Goal: Information Seeking & Learning: Compare options

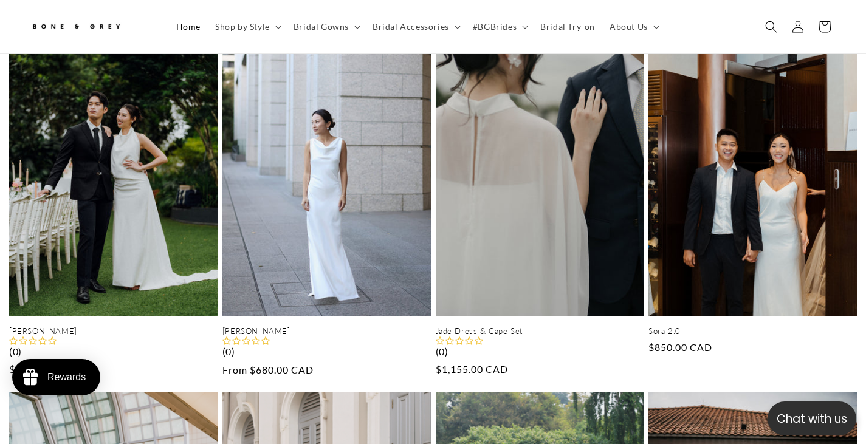
scroll to position [486, 0]
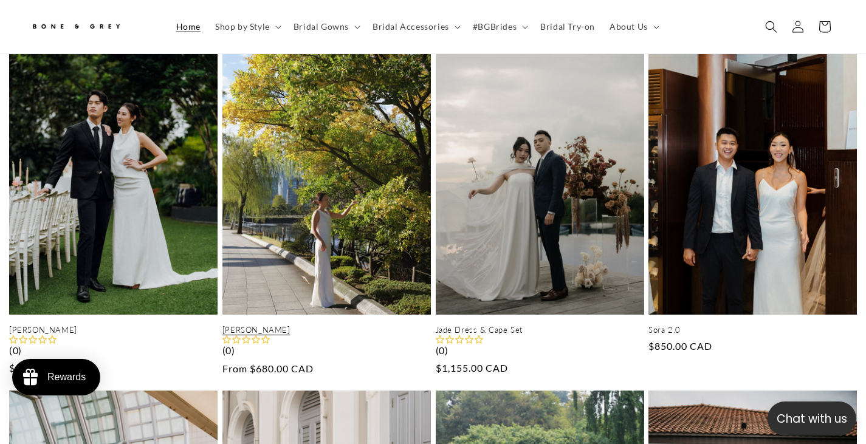
click at [354, 325] on link "[PERSON_NAME]" at bounding box center [326, 330] width 208 height 10
click at [306, 325] on link "Emma" at bounding box center [326, 330] width 208 height 10
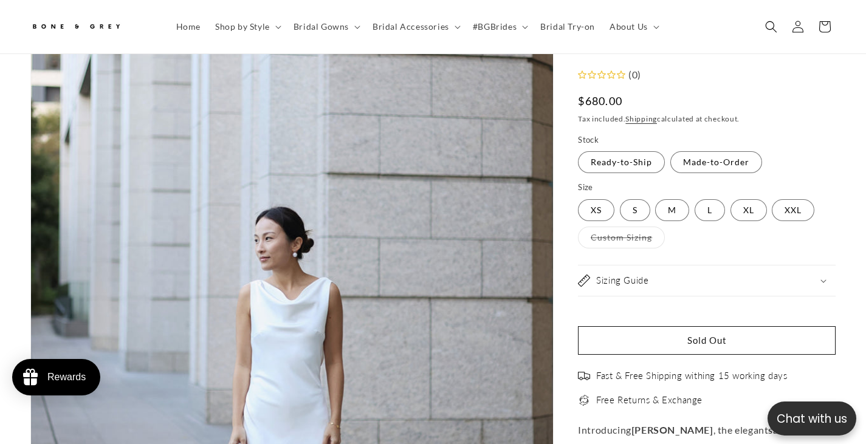
scroll to position [297, 0]
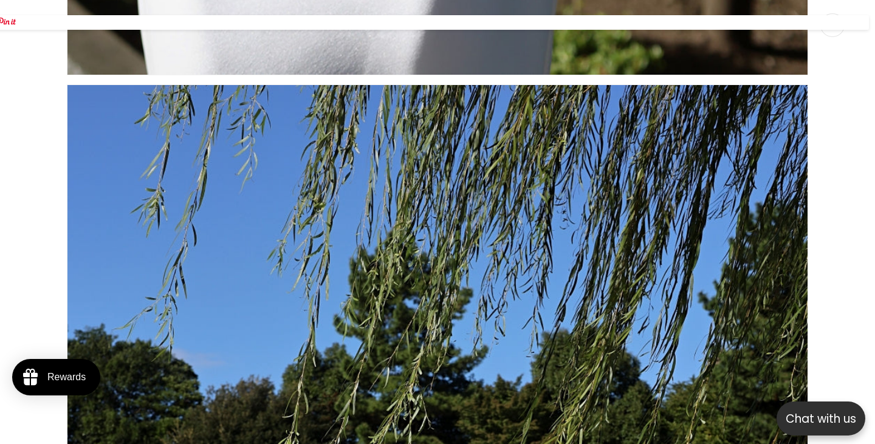
scroll to position [3293, 0]
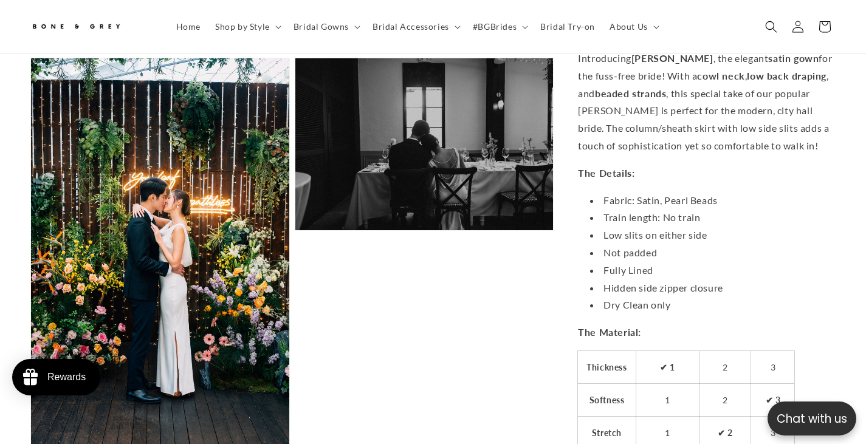
scroll to position [0, 591]
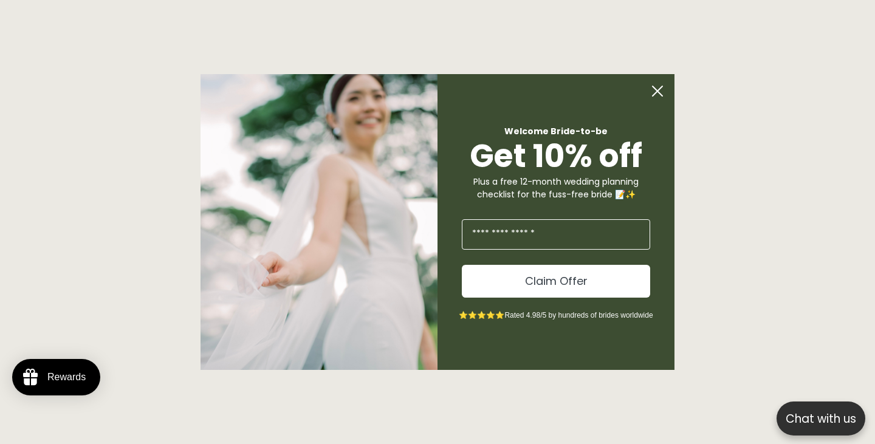
click at [659, 98] on circle "Close dialog" at bounding box center [657, 91] width 23 height 23
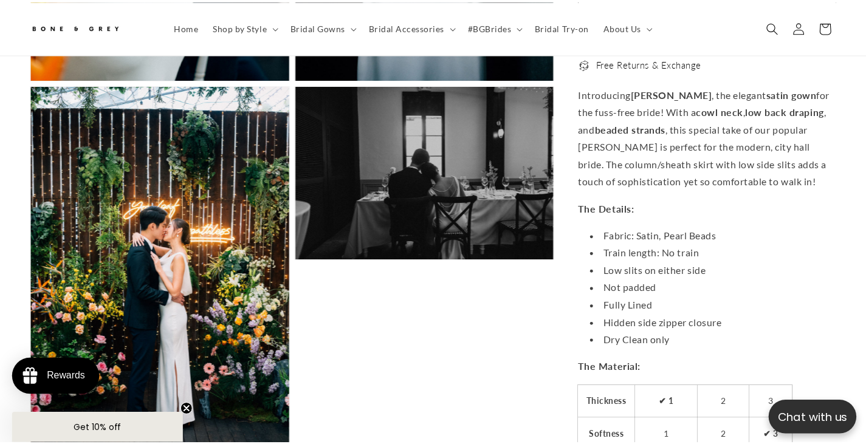
scroll to position [0, 583]
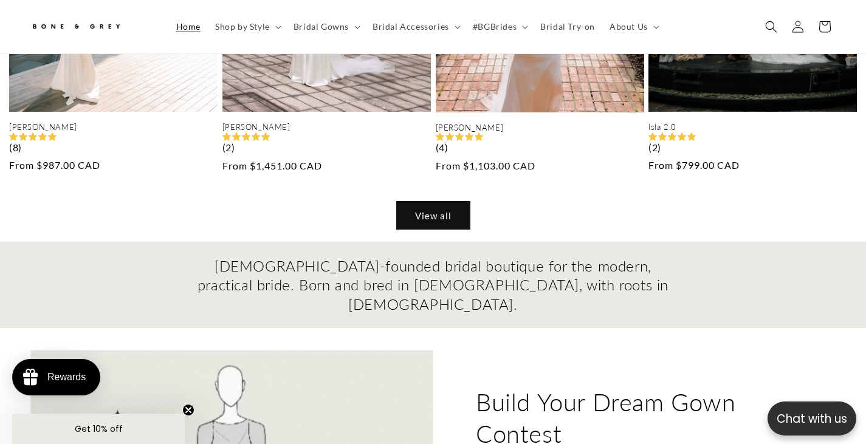
scroll to position [1094, 0]
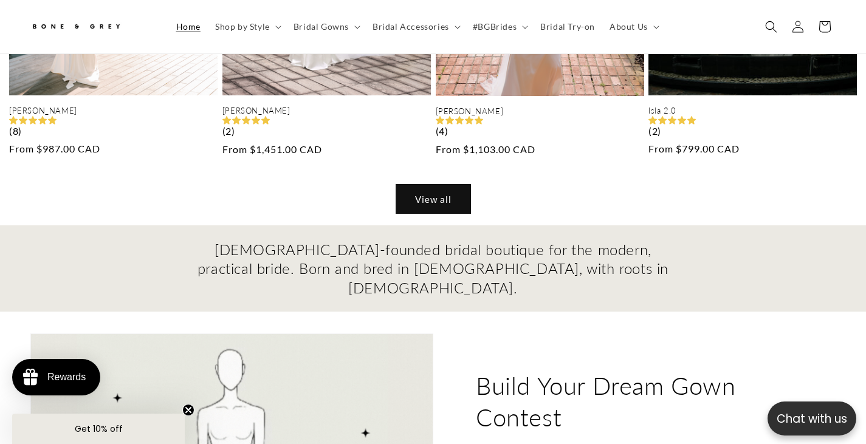
click at [436, 197] on link "View all" at bounding box center [433, 199] width 74 height 29
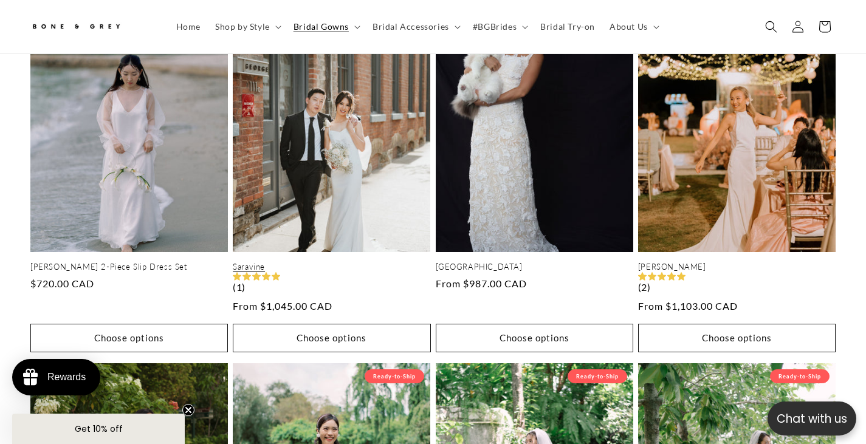
scroll to position [1330, 0]
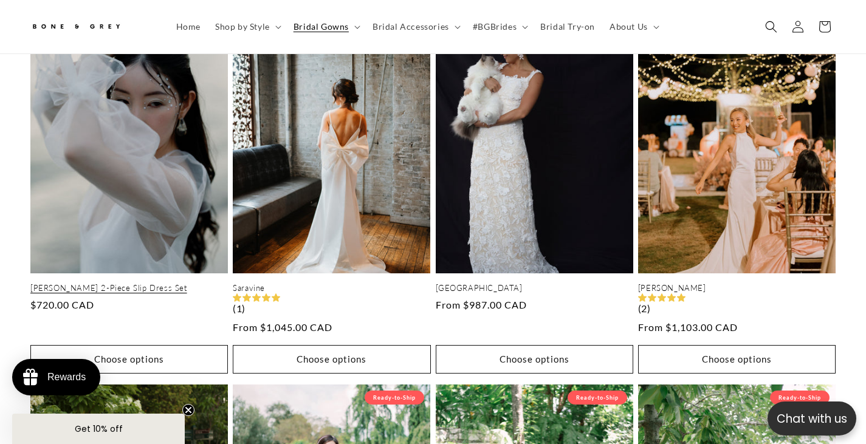
click at [195, 283] on link "Sabrina 2-Piece Slip Dress Set" at bounding box center [128, 288] width 197 height 10
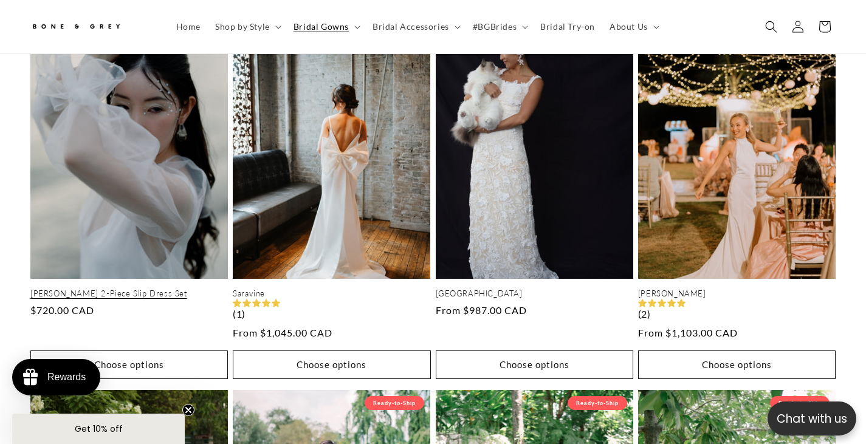
scroll to position [0, 583]
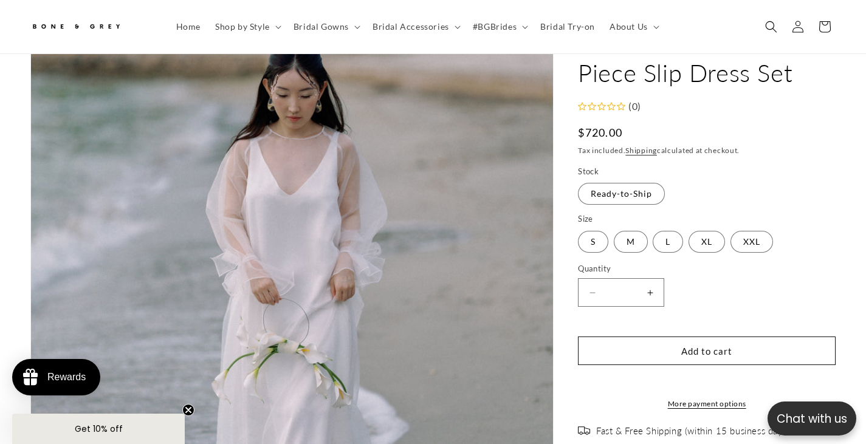
scroll to position [297, 0]
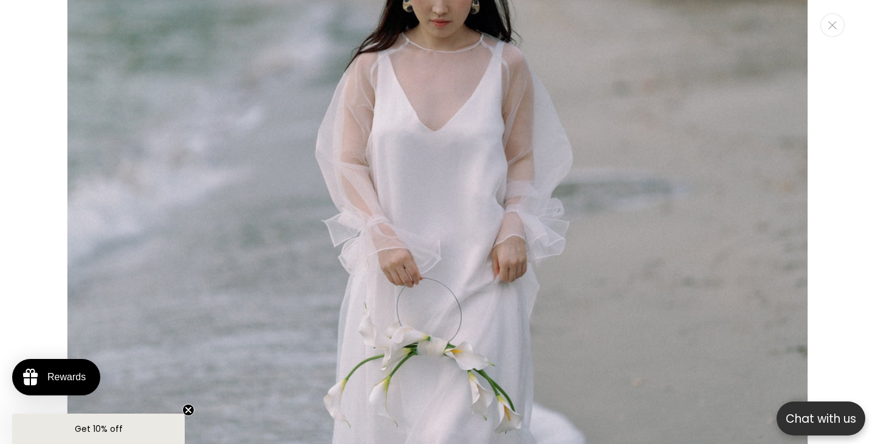
scroll to position [0, 295]
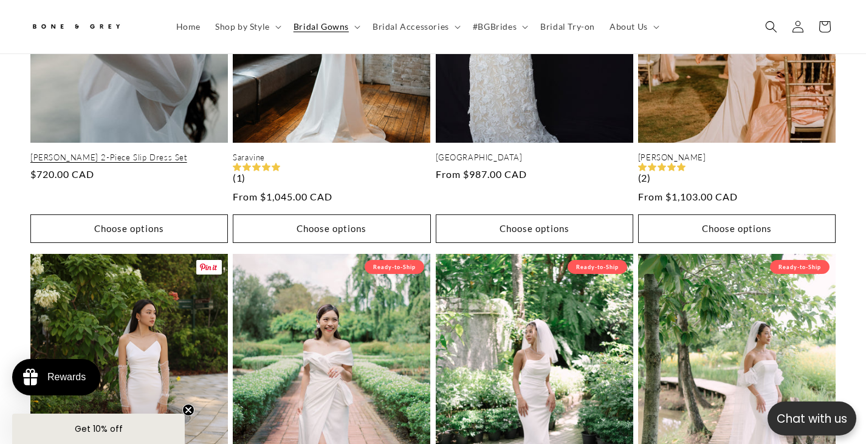
scroll to position [1439, 0]
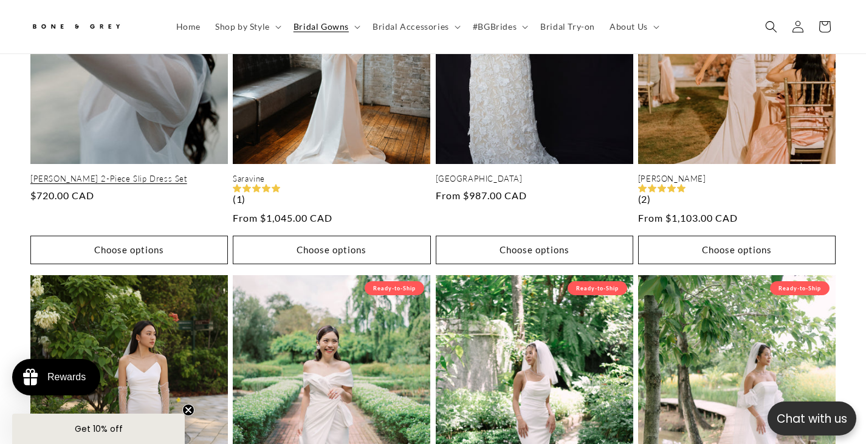
click at [124, 174] on link "[PERSON_NAME] 2-Piece Slip Dress Set" at bounding box center [128, 179] width 197 height 10
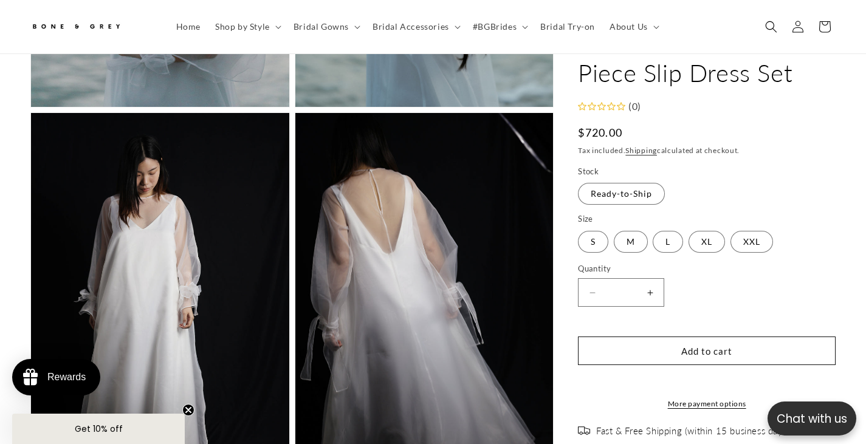
scroll to position [1695, 0]
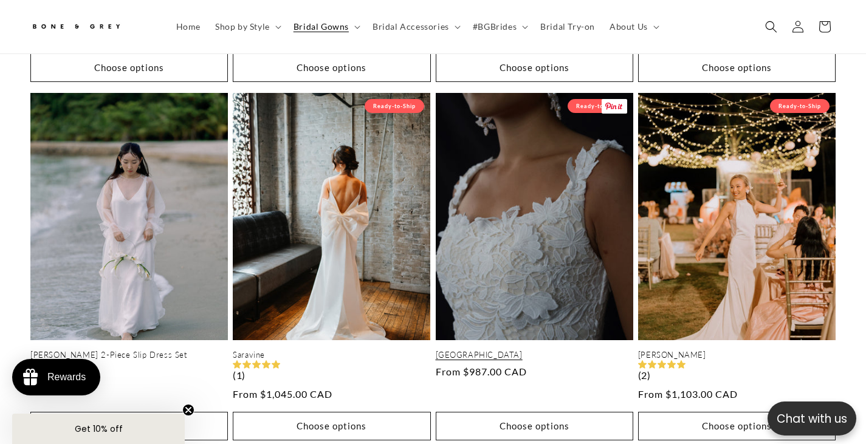
scroll to position [1252, 0]
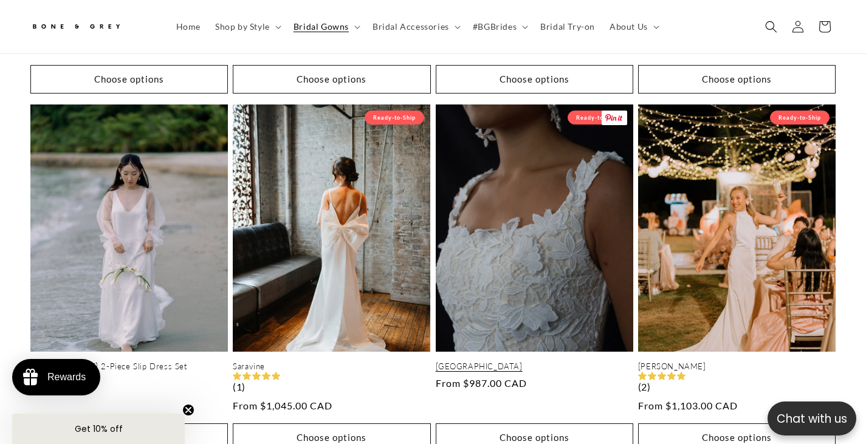
click at [514, 362] on link "Florence" at bounding box center [534, 367] width 197 height 10
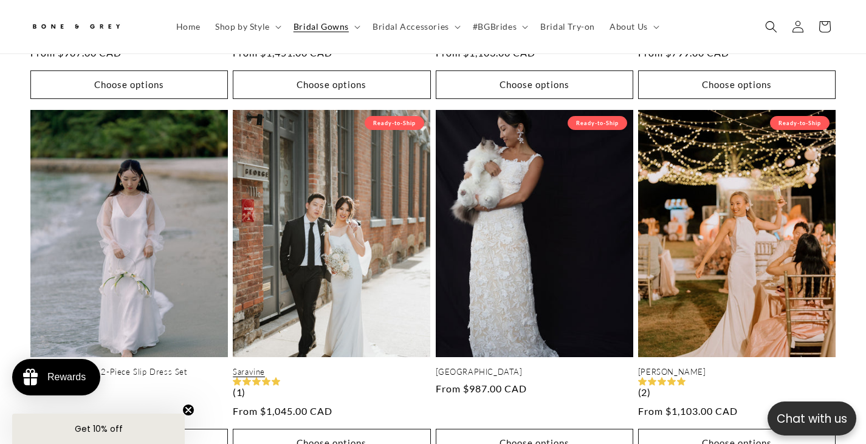
scroll to position [0, 583]
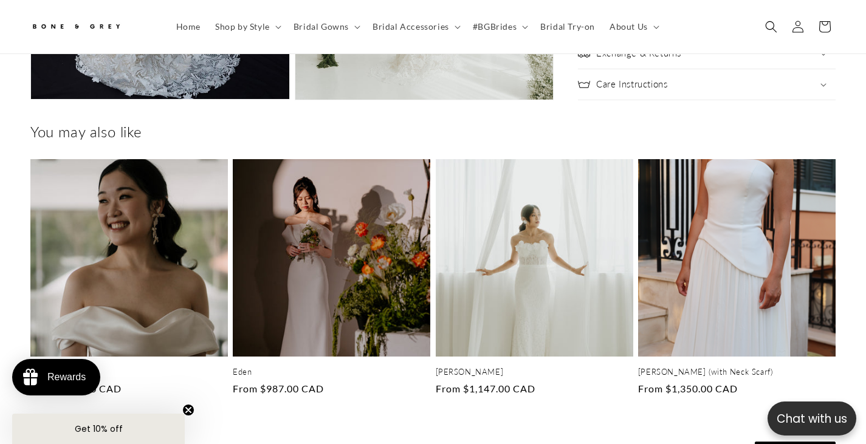
scroll to position [0, 583]
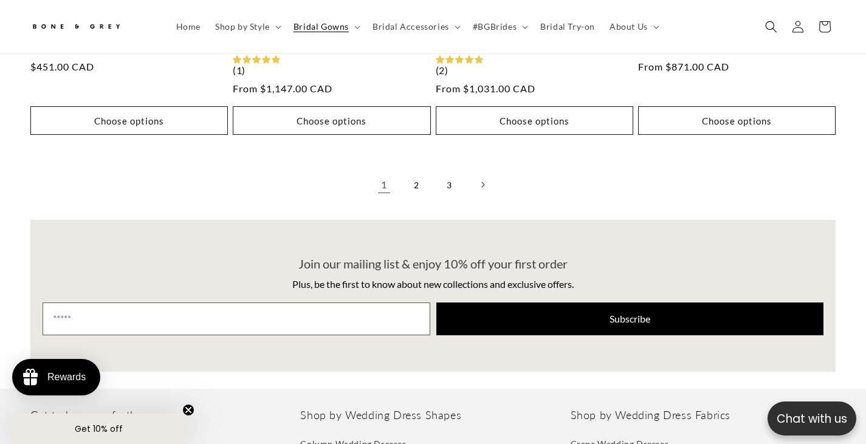
scroll to position [0, 583]
click at [417, 182] on link "2" at bounding box center [416, 184] width 27 height 27
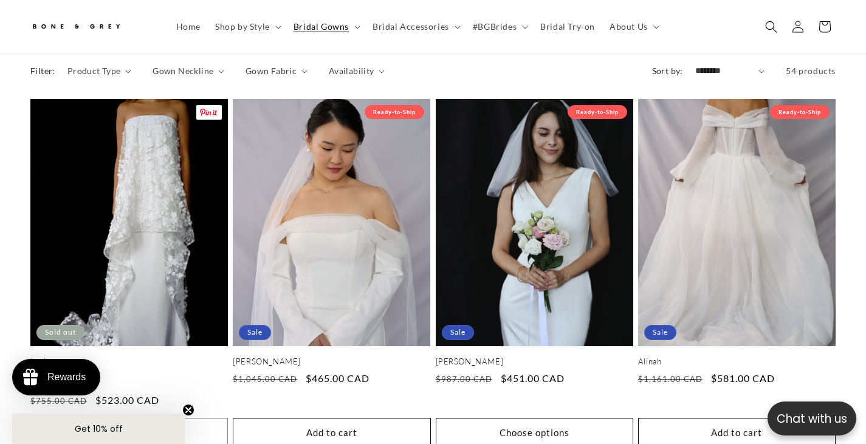
scroll to position [0, 292]
click at [125, 357] on link "Layla" at bounding box center [128, 362] width 197 height 10
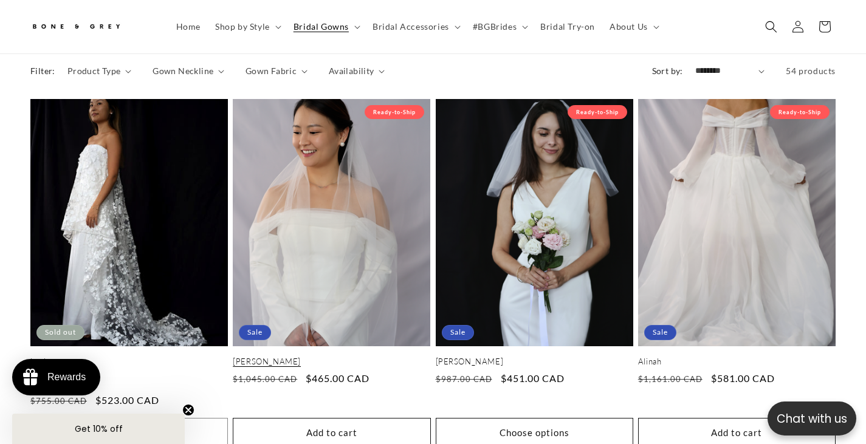
scroll to position [0, 583]
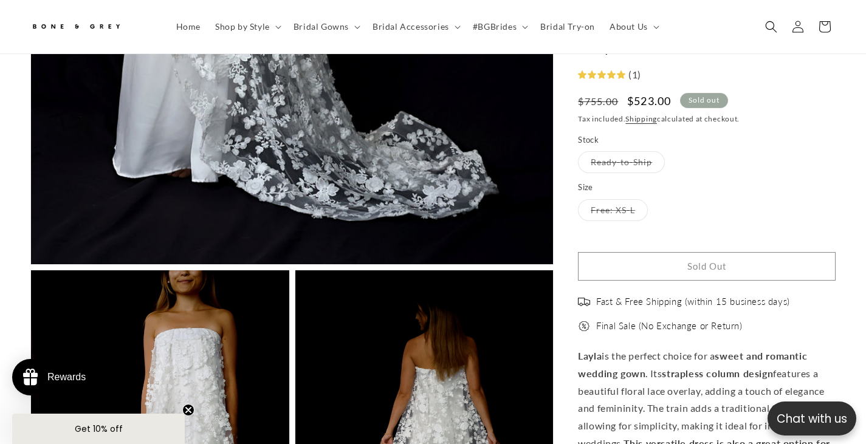
scroll to position [662, 0]
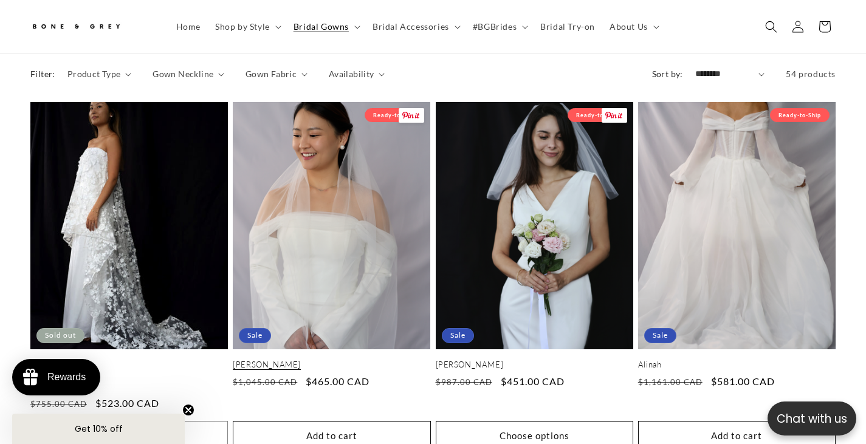
scroll to position [533, 0]
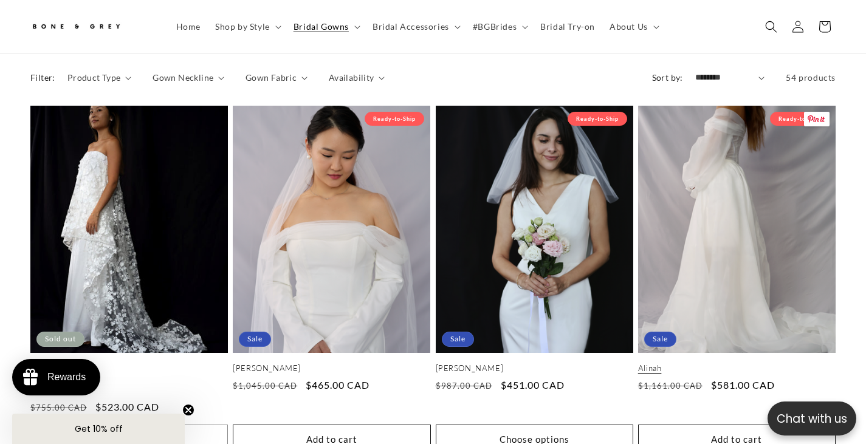
click at [662, 363] on link "Alinah" at bounding box center [736, 368] width 197 height 10
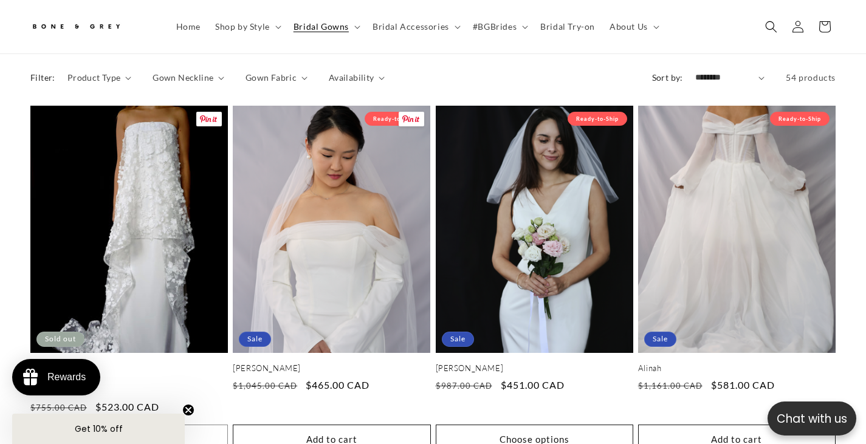
scroll to position [0, 292]
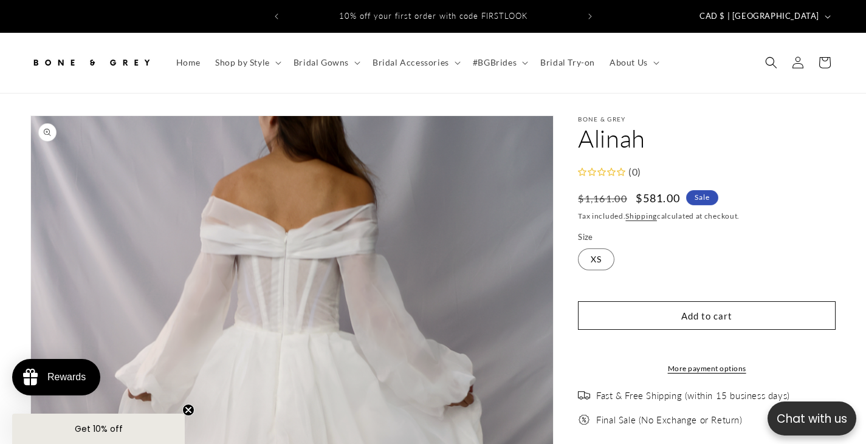
select select "**********"
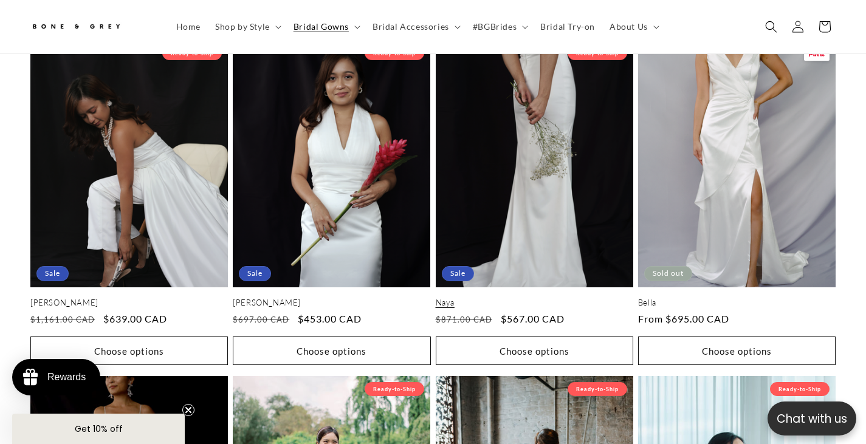
scroll to position [959, 0]
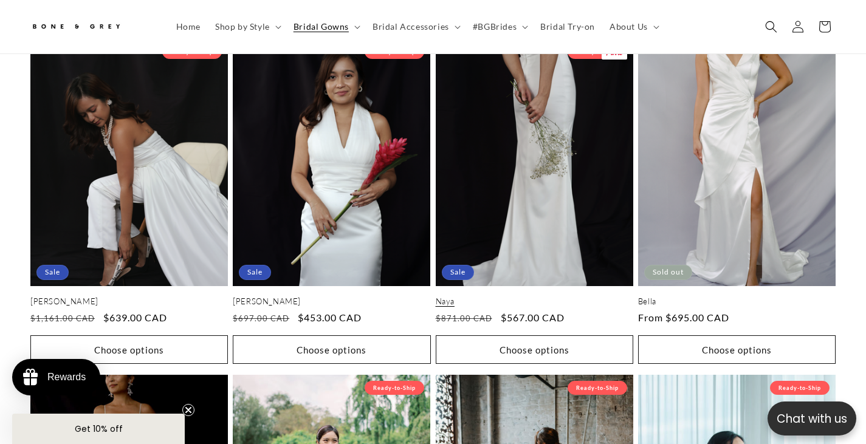
click at [560, 296] on link "Naya" at bounding box center [534, 301] width 197 height 10
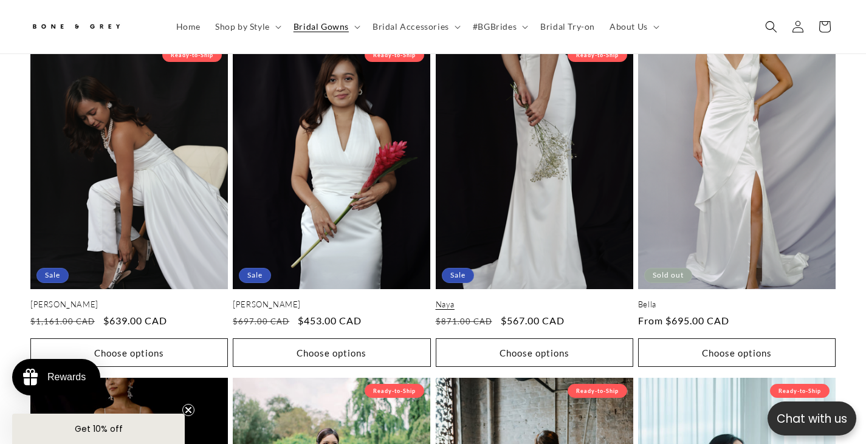
scroll to position [0, 292]
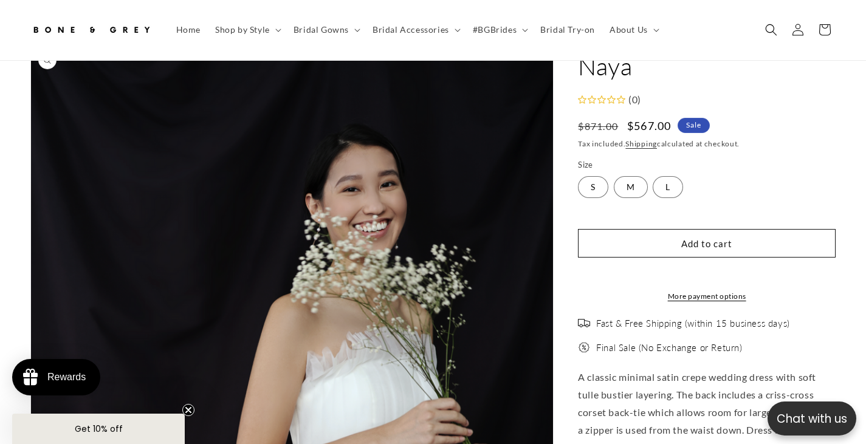
select select "**********"
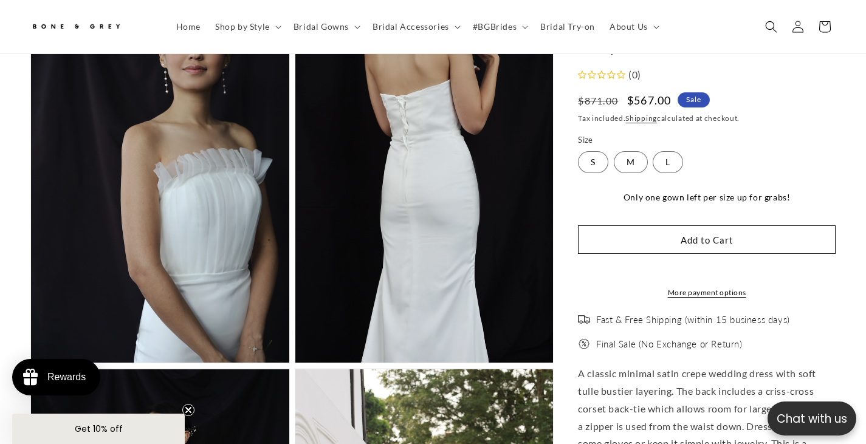
scroll to position [1330, 0]
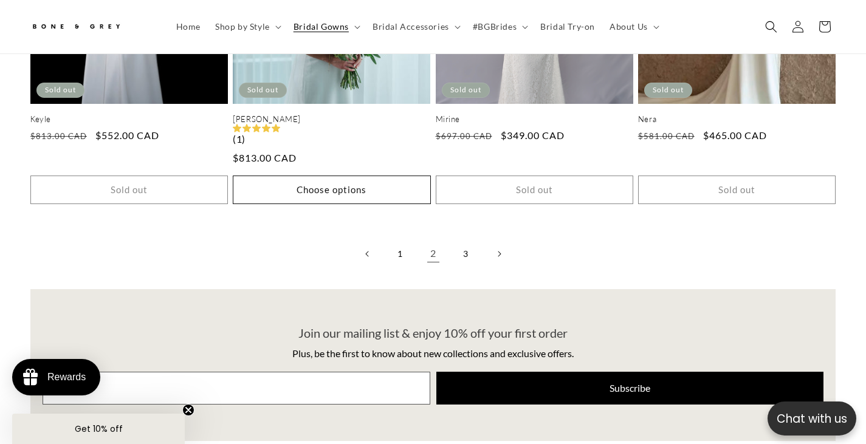
scroll to position [2613, 0]
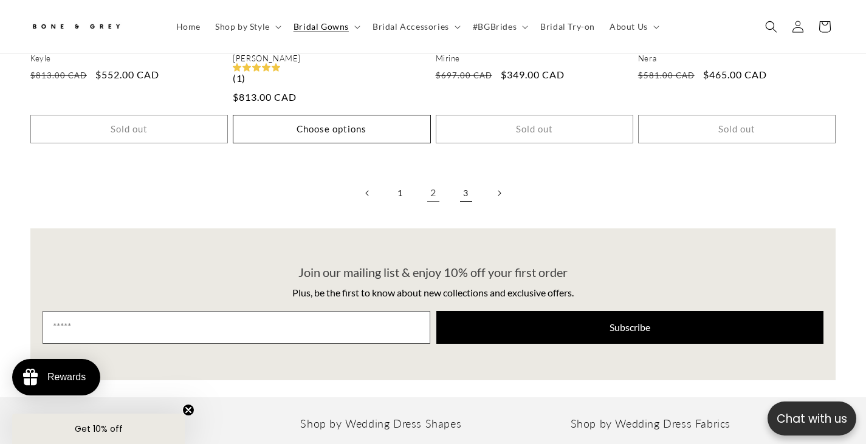
click at [462, 187] on link "3" at bounding box center [466, 193] width 27 height 27
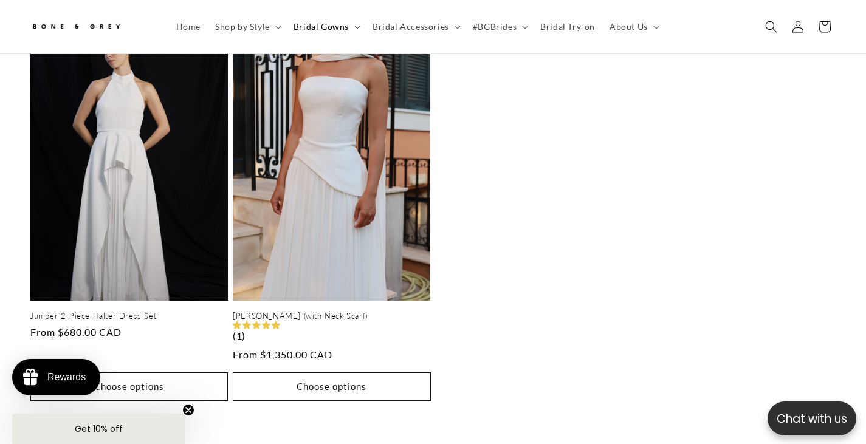
scroll to position [965, 0]
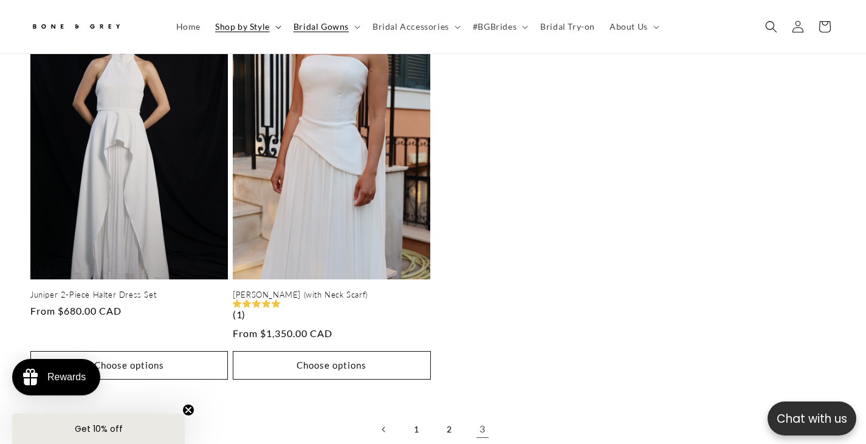
click at [244, 30] on span "Shop by Style" at bounding box center [242, 26] width 55 height 11
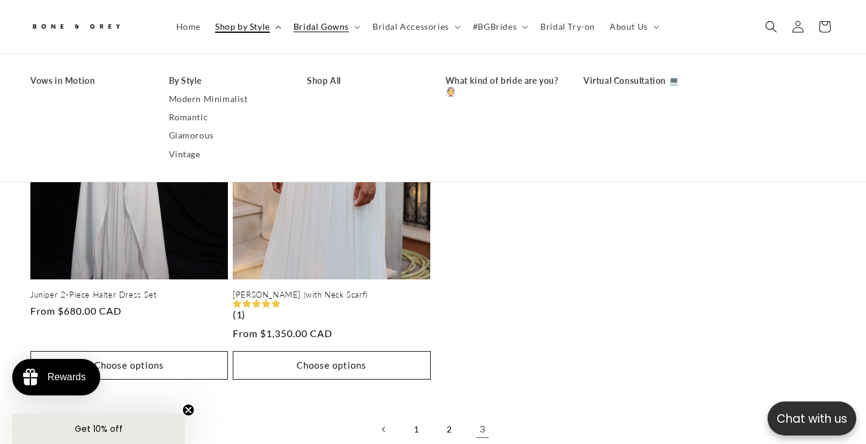
scroll to position [0, 583]
click at [193, 150] on link "Vintage" at bounding box center [226, 154] width 114 height 18
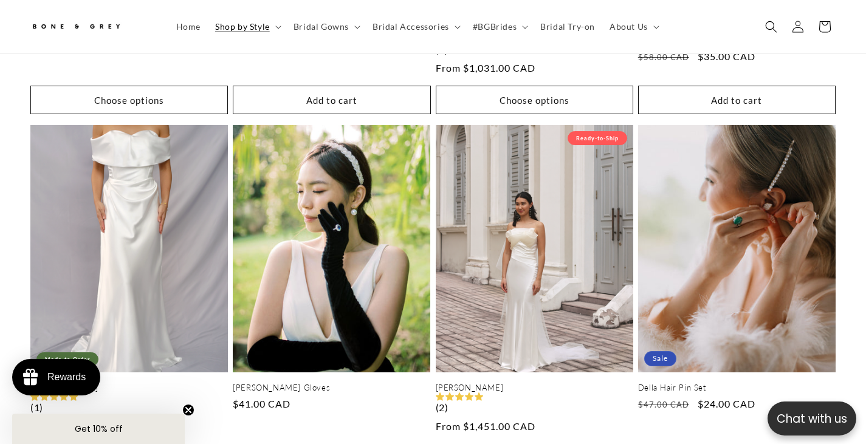
scroll to position [1391, 0]
